Goal: Navigation & Orientation: Find specific page/section

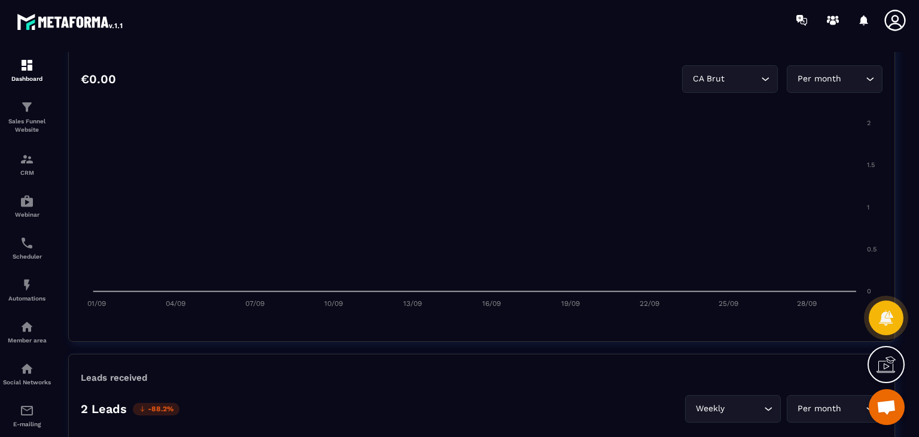
scroll to position [617, 0]
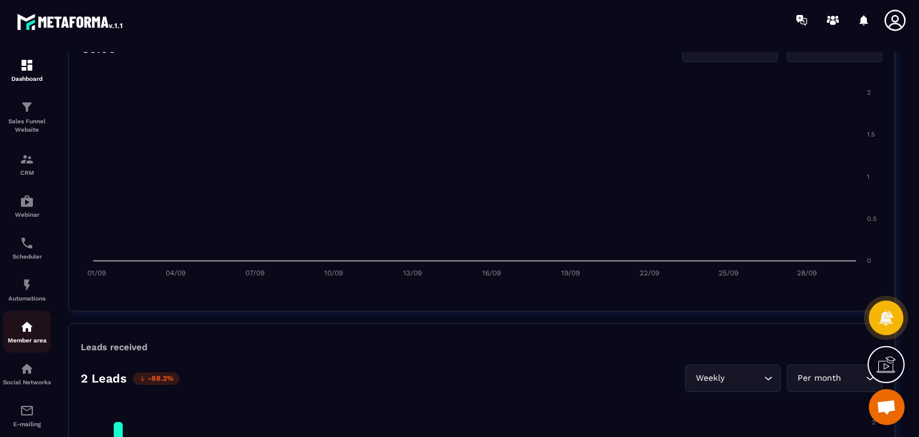
click at [10, 344] on p "Member area" at bounding box center [27, 340] width 48 height 7
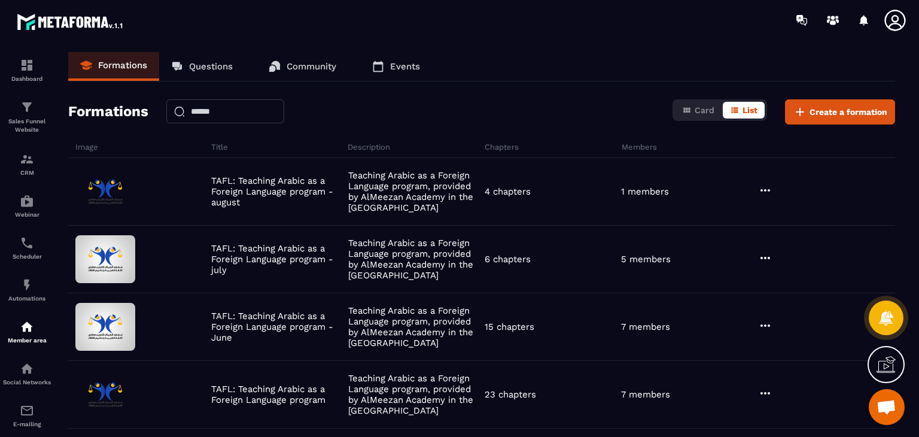
click at [578, 114] on div "Formations Card List Create a formation" at bounding box center [481, 111] width 827 height 25
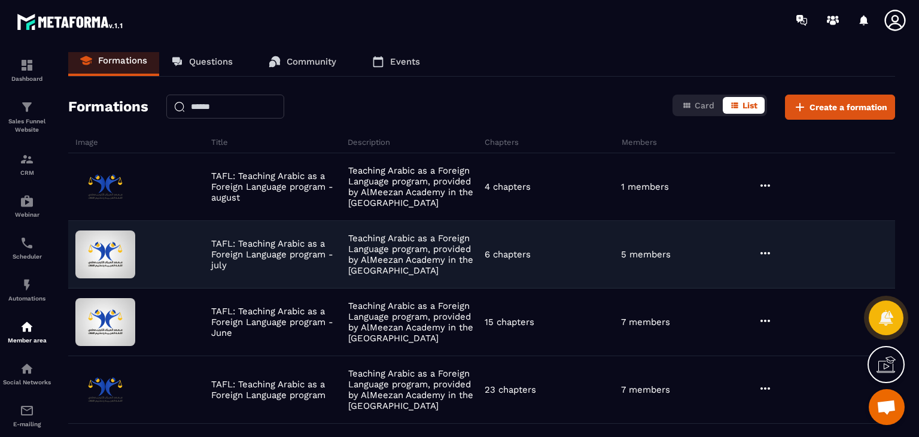
scroll to position [0, 0]
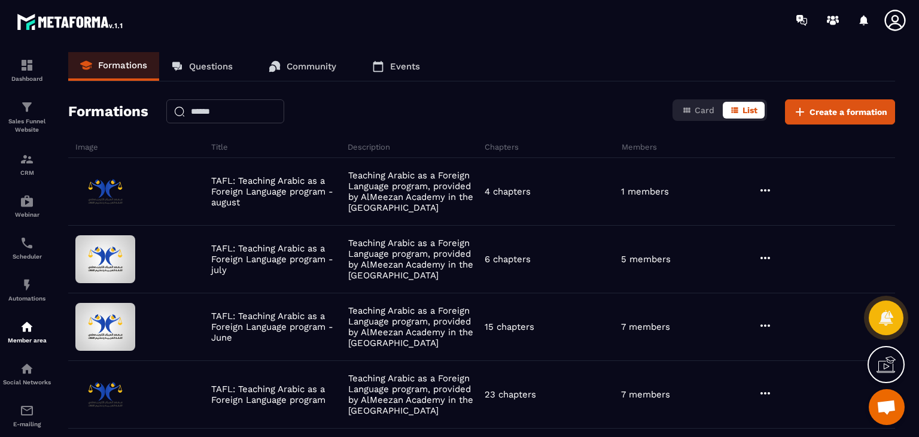
click at [521, 105] on div "Formations Card List Create a formation" at bounding box center [481, 111] width 827 height 25
drag, startPoint x: 666, startPoint y: 147, endPoint x: 552, endPoint y: 122, distance: 117.1
click at [82, 138] on div "Formations Questions Community Events Formations Card List Create a formation I…" at bounding box center [481, 242] width 851 height 380
click at [549, 119] on div "Formations Card List Create a formation" at bounding box center [481, 111] width 827 height 25
click at [555, 99] on div "Formations Card List Create a formation" at bounding box center [481, 111] width 827 height 25
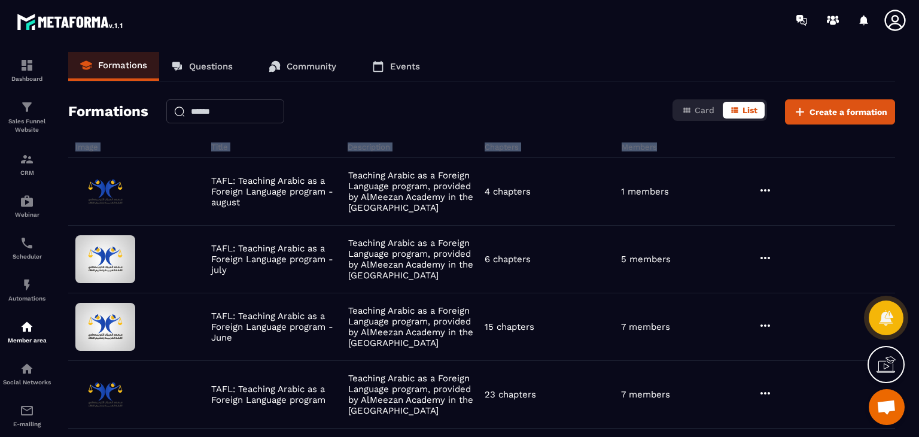
drag, startPoint x: 662, startPoint y: 145, endPoint x: 75, endPoint y: 136, distance: 587.3
click at [65, 139] on div "Formations Questions Community Events Formations Card List Create a formation I…" at bounding box center [481, 242] width 851 height 380
click at [493, 96] on div "Formations Questions Community Events Formations Card List Create a formation I…" at bounding box center [481, 242] width 851 height 380
click at [645, 142] on h6 "Members" at bounding box center [689, 146] width 134 height 9
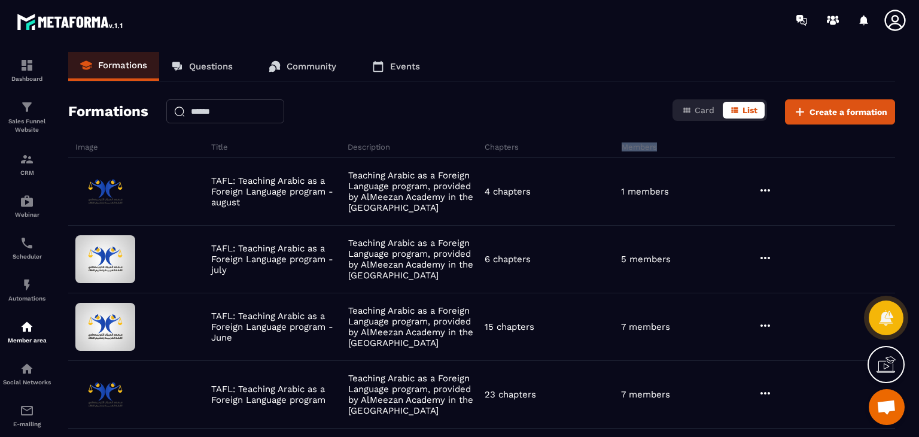
click at [645, 142] on h6 "Members" at bounding box center [689, 146] width 134 height 9
click at [556, 123] on div "Formations Card List Create a formation" at bounding box center [481, 111] width 827 height 25
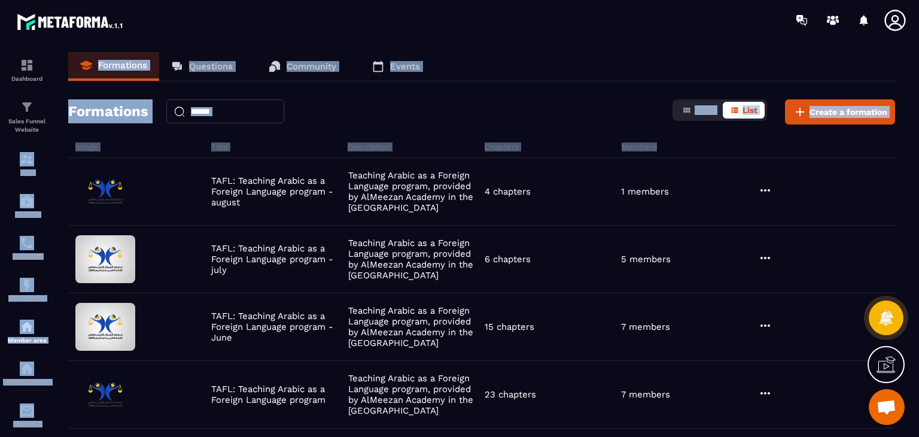
drag, startPoint x: 655, startPoint y: 145, endPoint x: 100, endPoint y: 120, distance: 556.0
click at [39, 136] on section "Dashboard Sales Funnel Website CRM Webinar Scheduler Automations Member area So…" at bounding box center [459, 242] width 919 height 404
click at [469, 103] on div "Formations Card List Create a formation" at bounding box center [481, 111] width 827 height 25
